Goal: Book appointment/travel/reservation

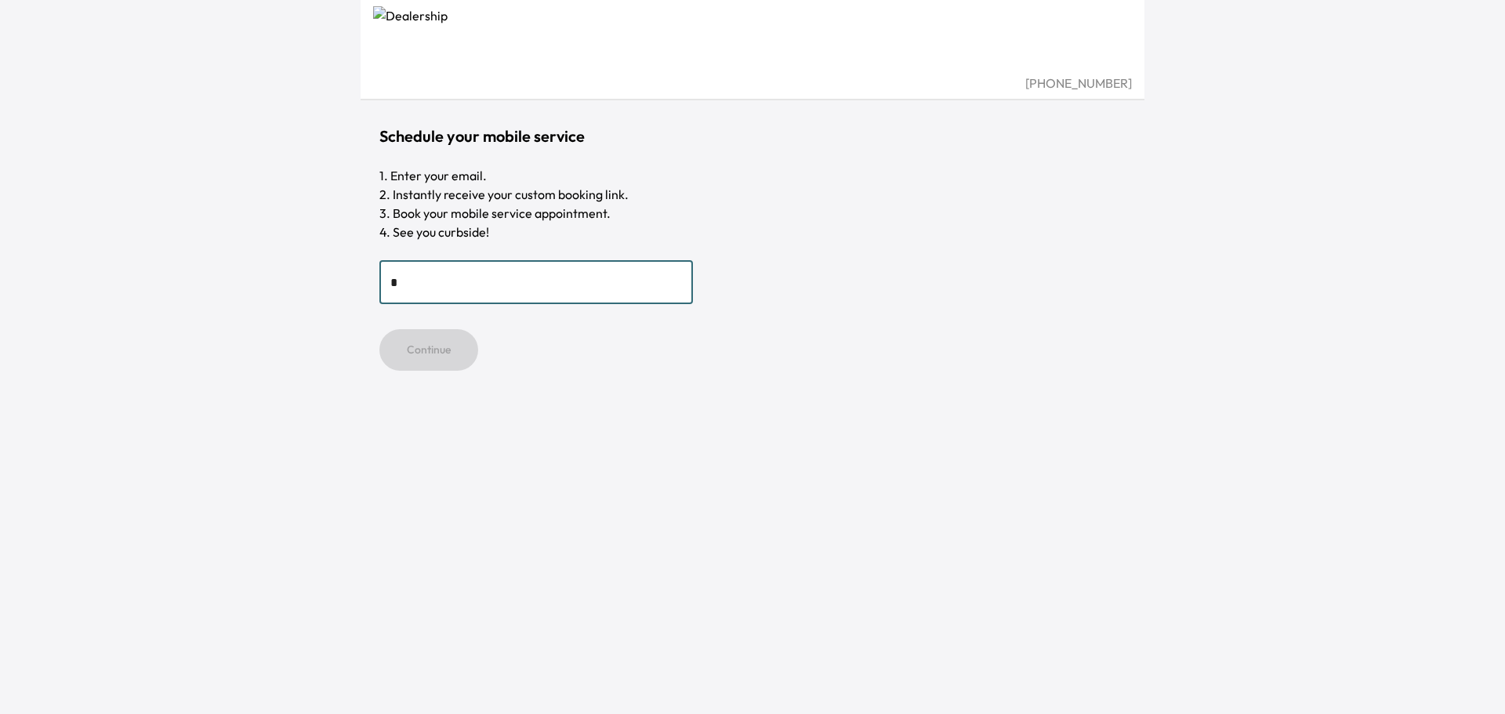
type input "**********"
click at [417, 346] on button "Continue" at bounding box center [428, 350] width 99 height 42
